Goal: Information Seeking & Learning: Learn about a topic

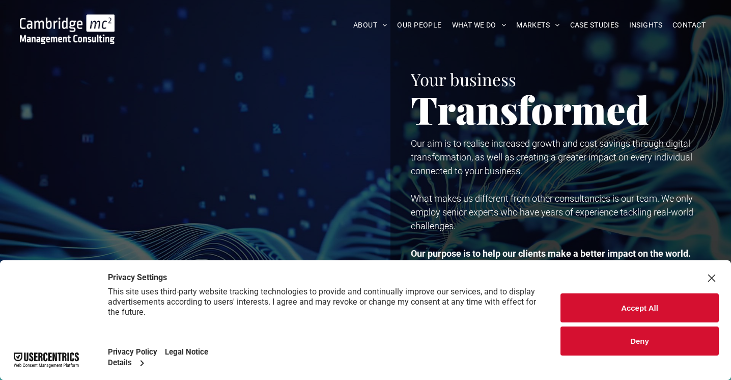
click at [711, 273] on div "Close Layer" at bounding box center [711, 278] width 14 height 14
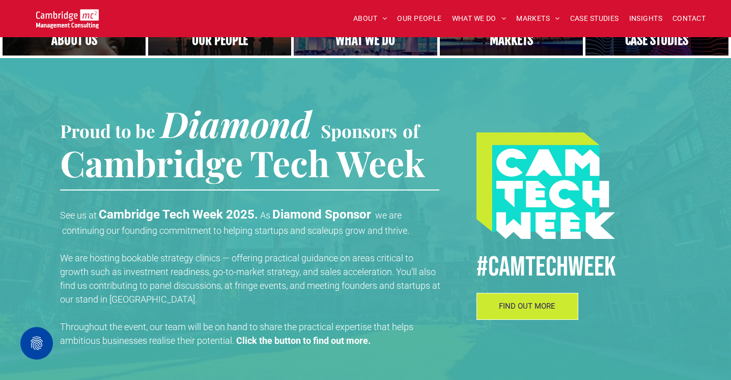
scroll to position [188, 0]
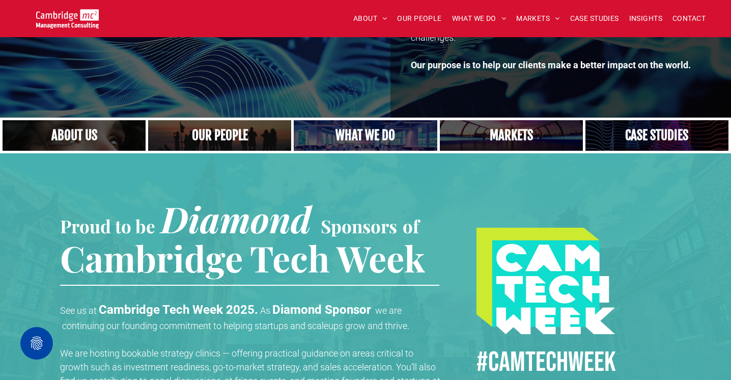
click at [185, 136] on link "A crowd in silhouette at sunset, on a rise or lookout point" at bounding box center [220, 135] width 152 height 33
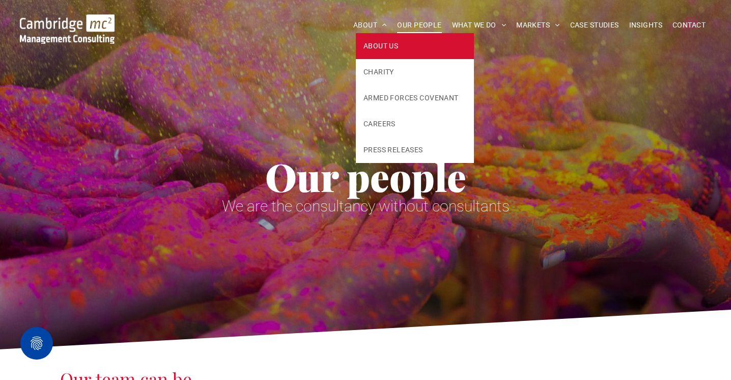
click at [367, 44] on span "ABOUT US" at bounding box center [380, 46] width 35 height 11
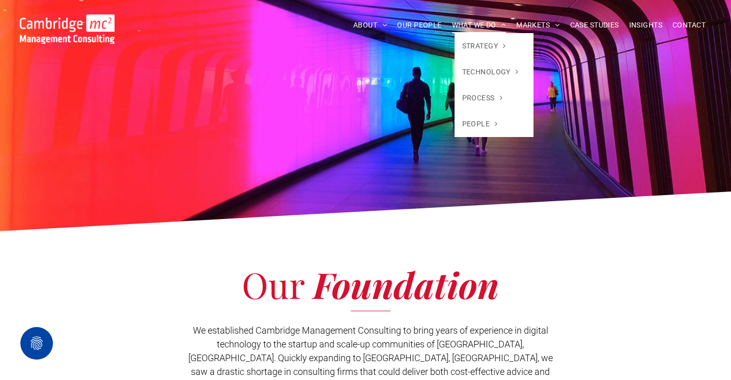
click at [476, 27] on span "WHAT WE DO" at bounding box center [479, 25] width 54 height 16
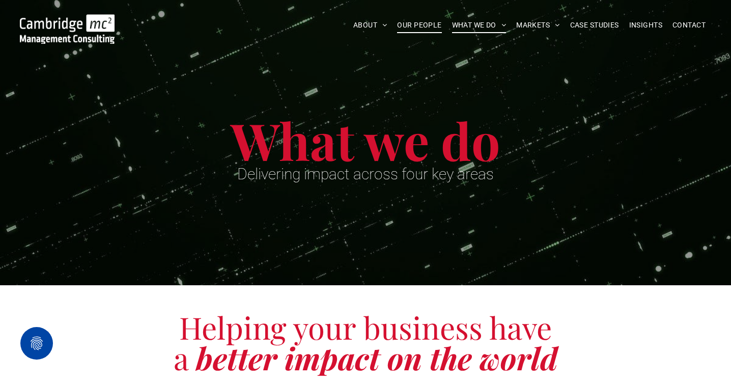
click at [411, 25] on span "OUR PEOPLE" at bounding box center [419, 25] width 44 height 16
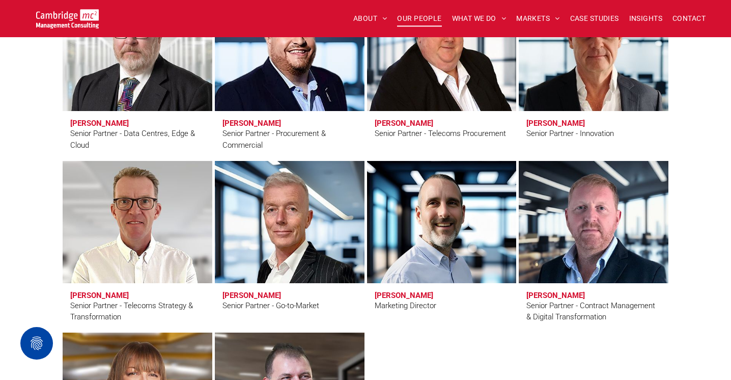
scroll to position [1377, 0]
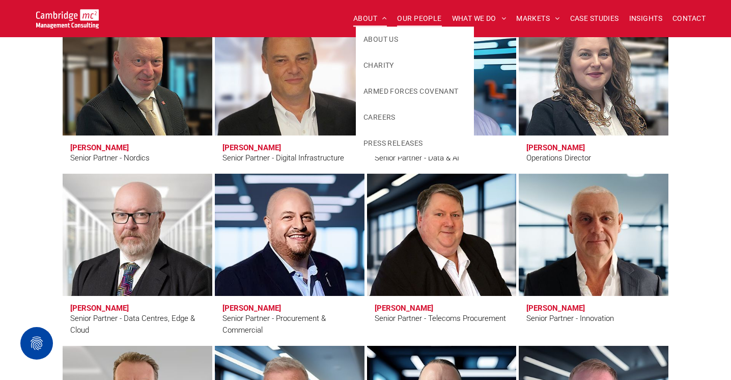
click at [362, 17] on span "ABOUT" at bounding box center [370, 19] width 34 height 16
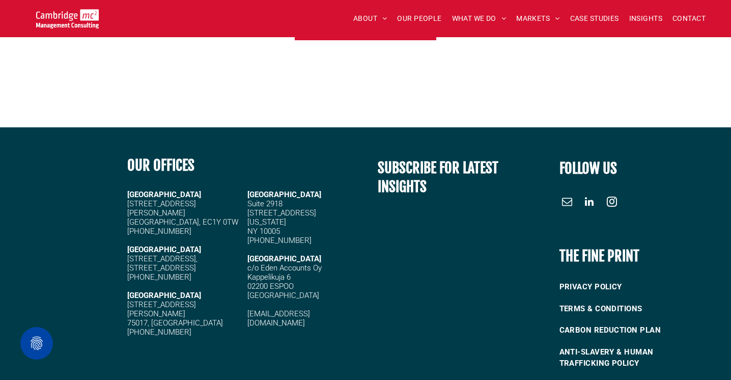
scroll to position [4455, 0]
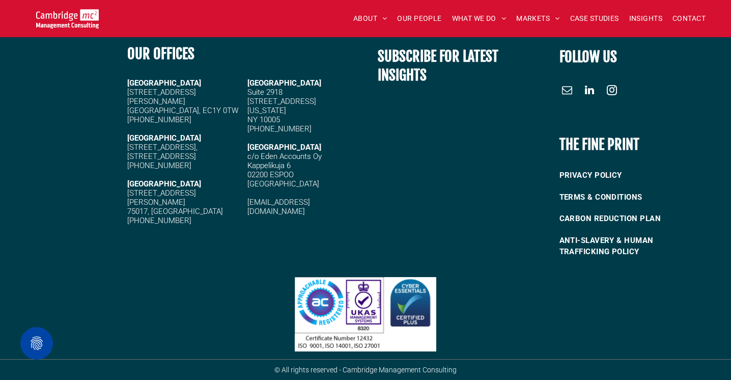
click at [593, 91] on span "linkedin" at bounding box center [589, 90] width 16 height 16
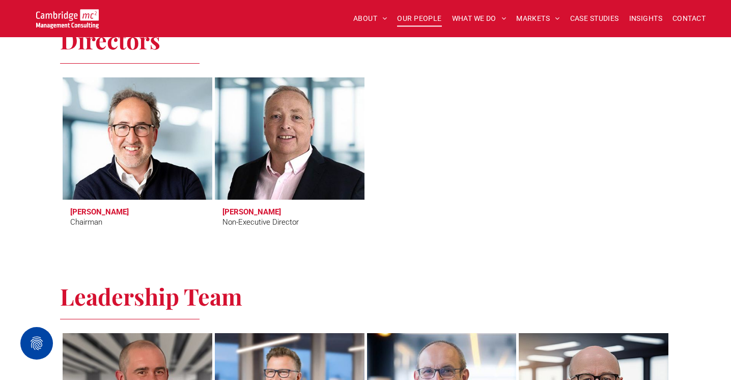
scroll to position [443, 0]
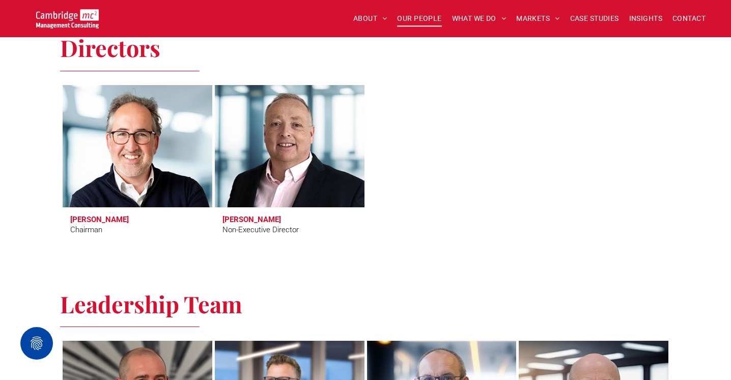
click at [116, 216] on h3 "Tim Passingham" at bounding box center [99, 219] width 59 height 9
click at [148, 142] on link at bounding box center [137, 145] width 158 height 129
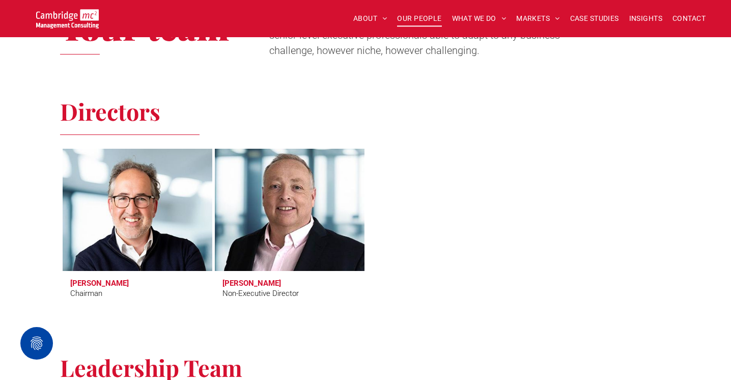
scroll to position [0, 0]
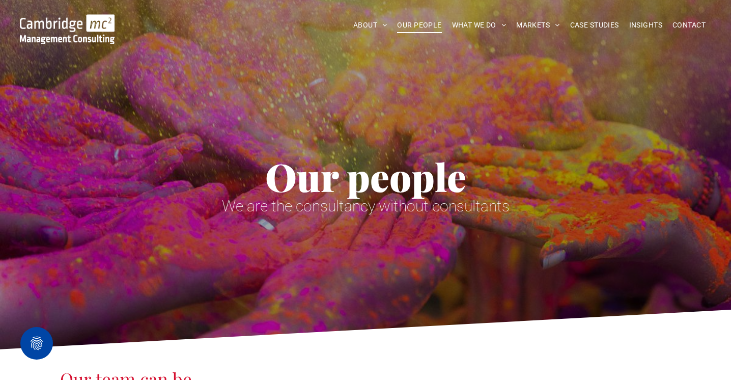
click at [178, 111] on div "Our people We are the consultancy without consultants" at bounding box center [365, 147] width 611 height 162
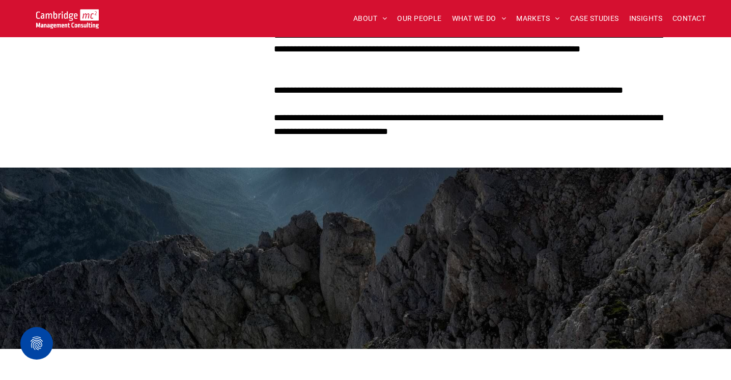
scroll to position [335, 0]
